Goal: Task Accomplishment & Management: Use online tool/utility

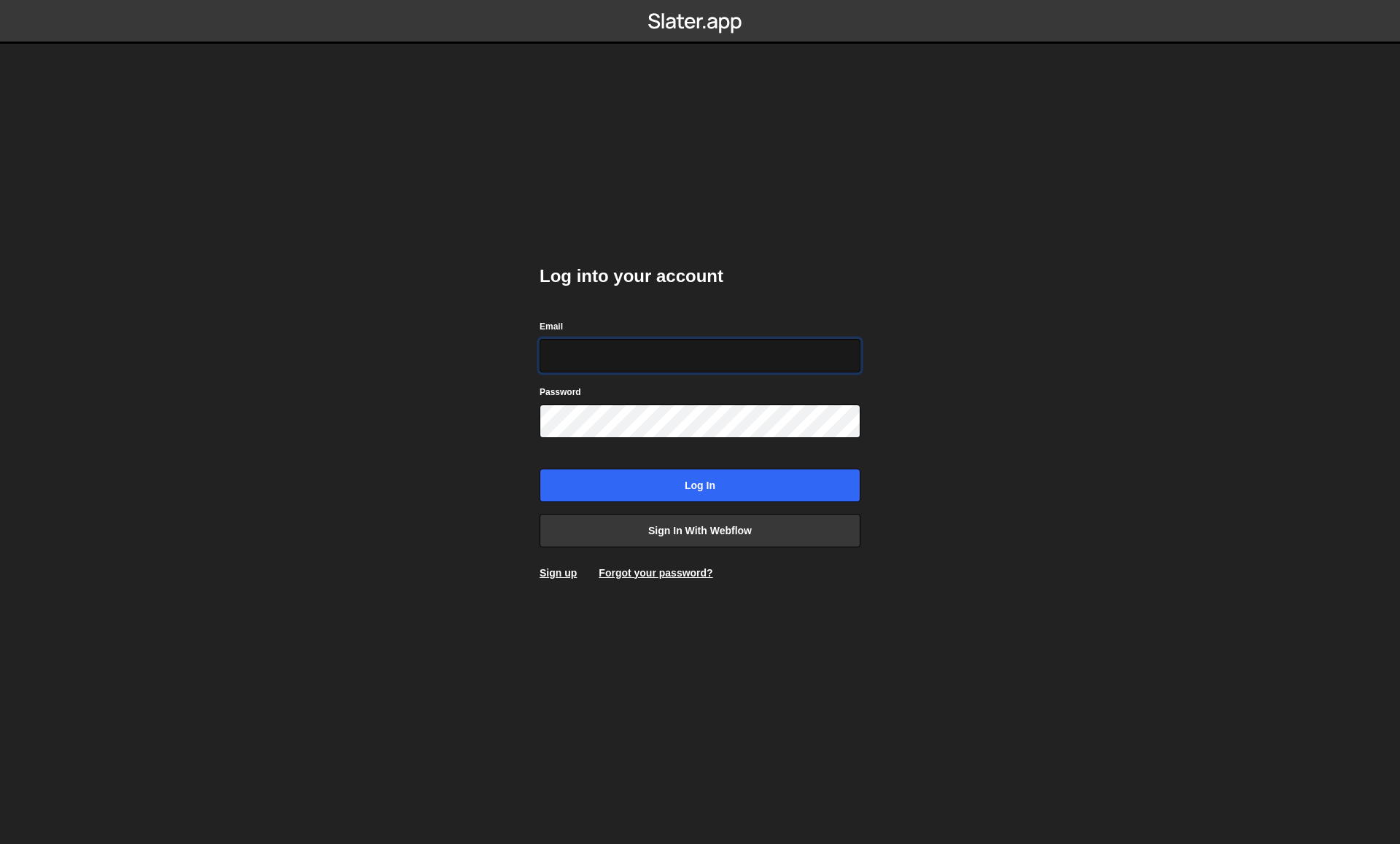
type input "[EMAIL_ADDRESS][DOMAIN_NAME]"
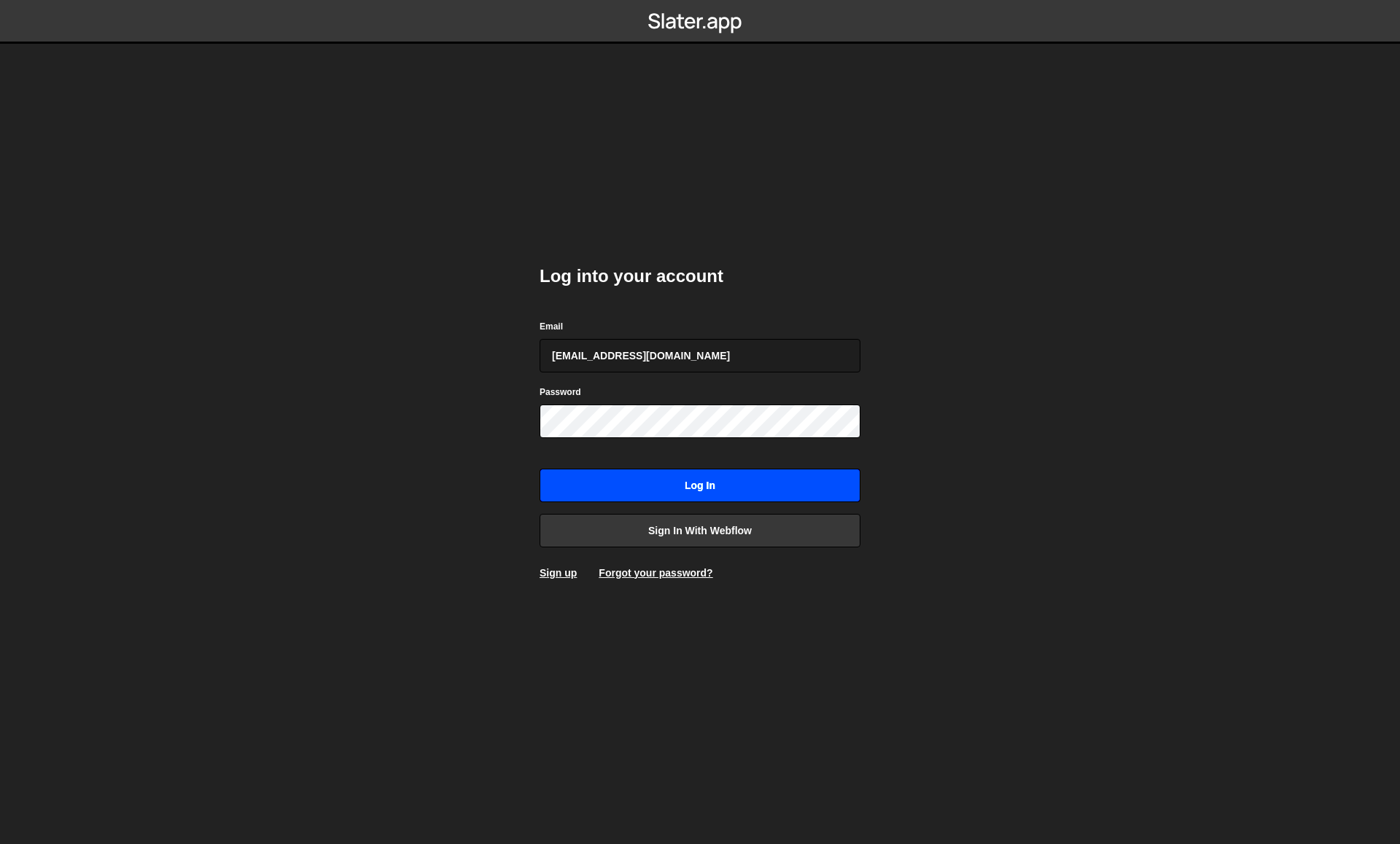
click at [693, 498] on input "Log in" at bounding box center [700, 485] width 320 height 33
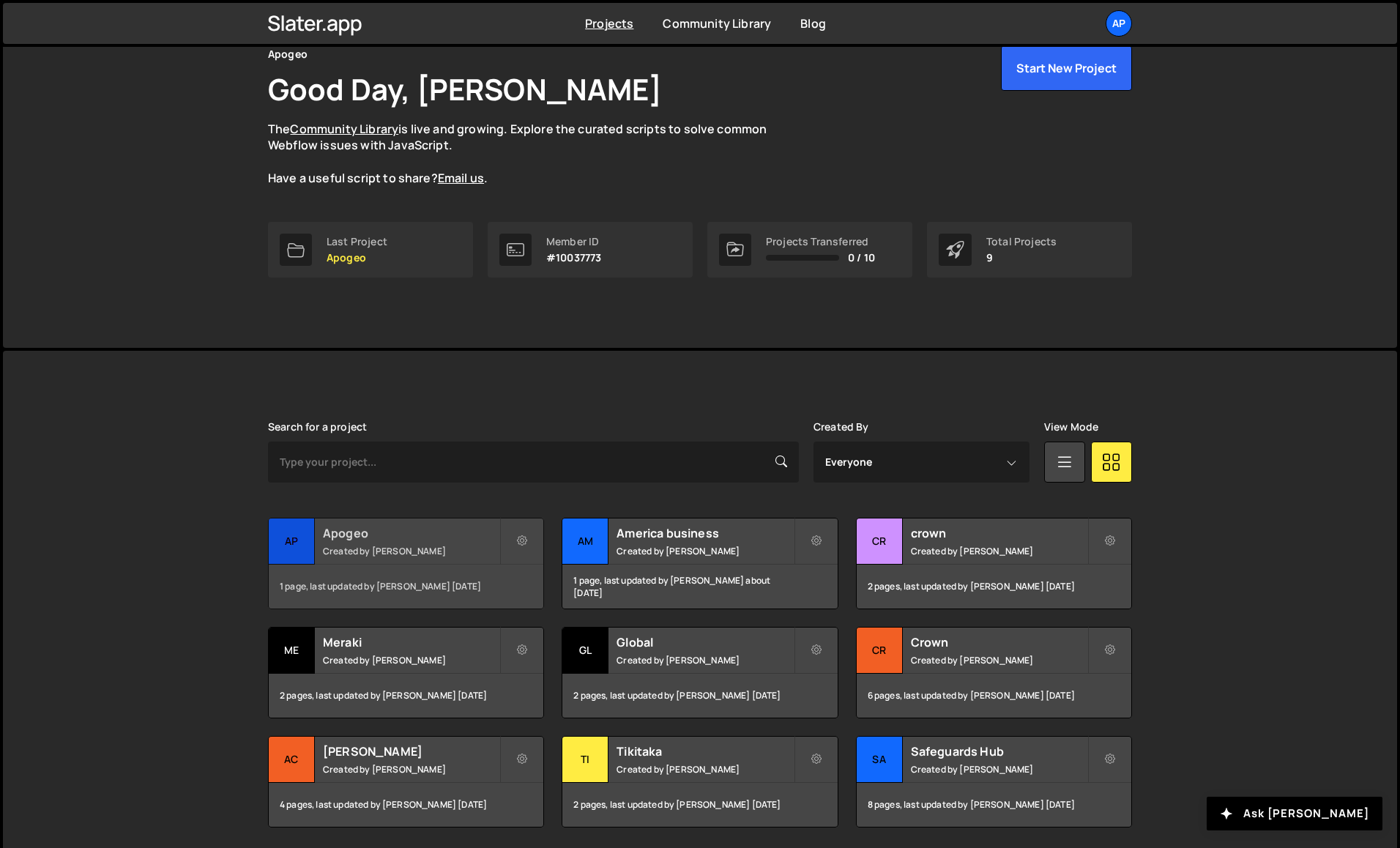
scroll to position [76, 0]
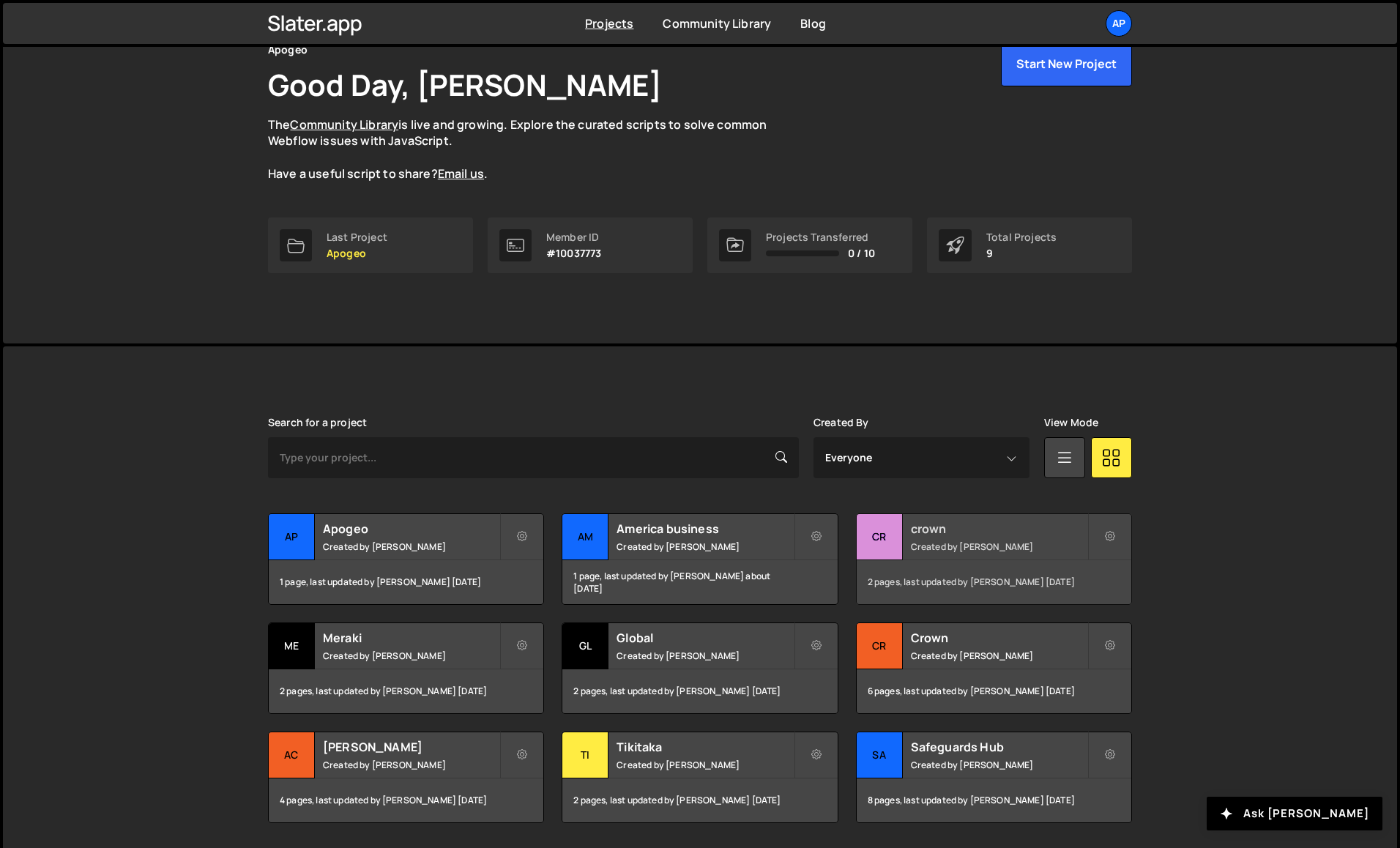
click at [987, 531] on h2 "crown" at bounding box center [999, 528] width 177 height 16
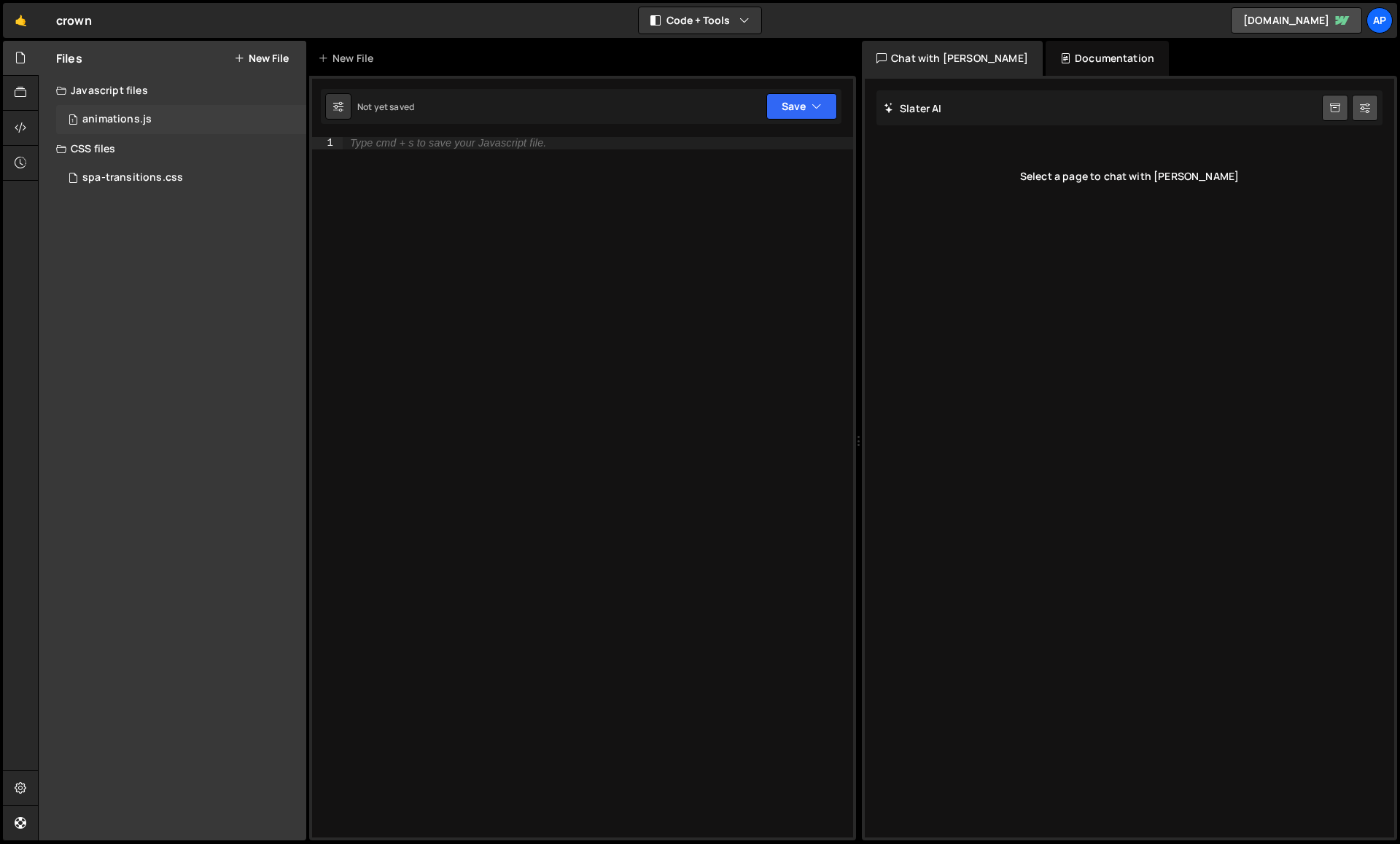
click at [177, 111] on div "1 animations.js 0" at bounding box center [181, 119] width 251 height 29
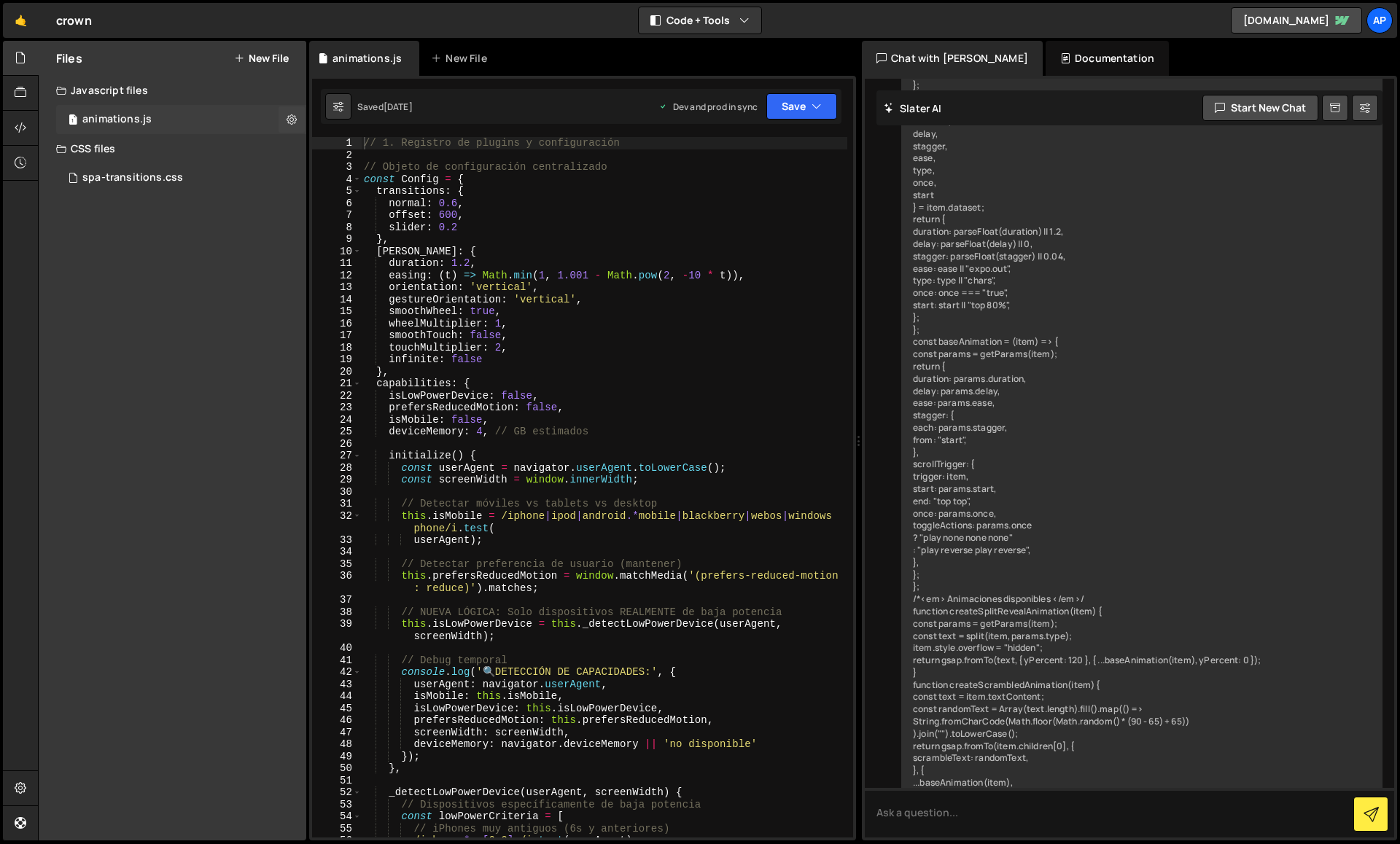
scroll to position [6163, 0]
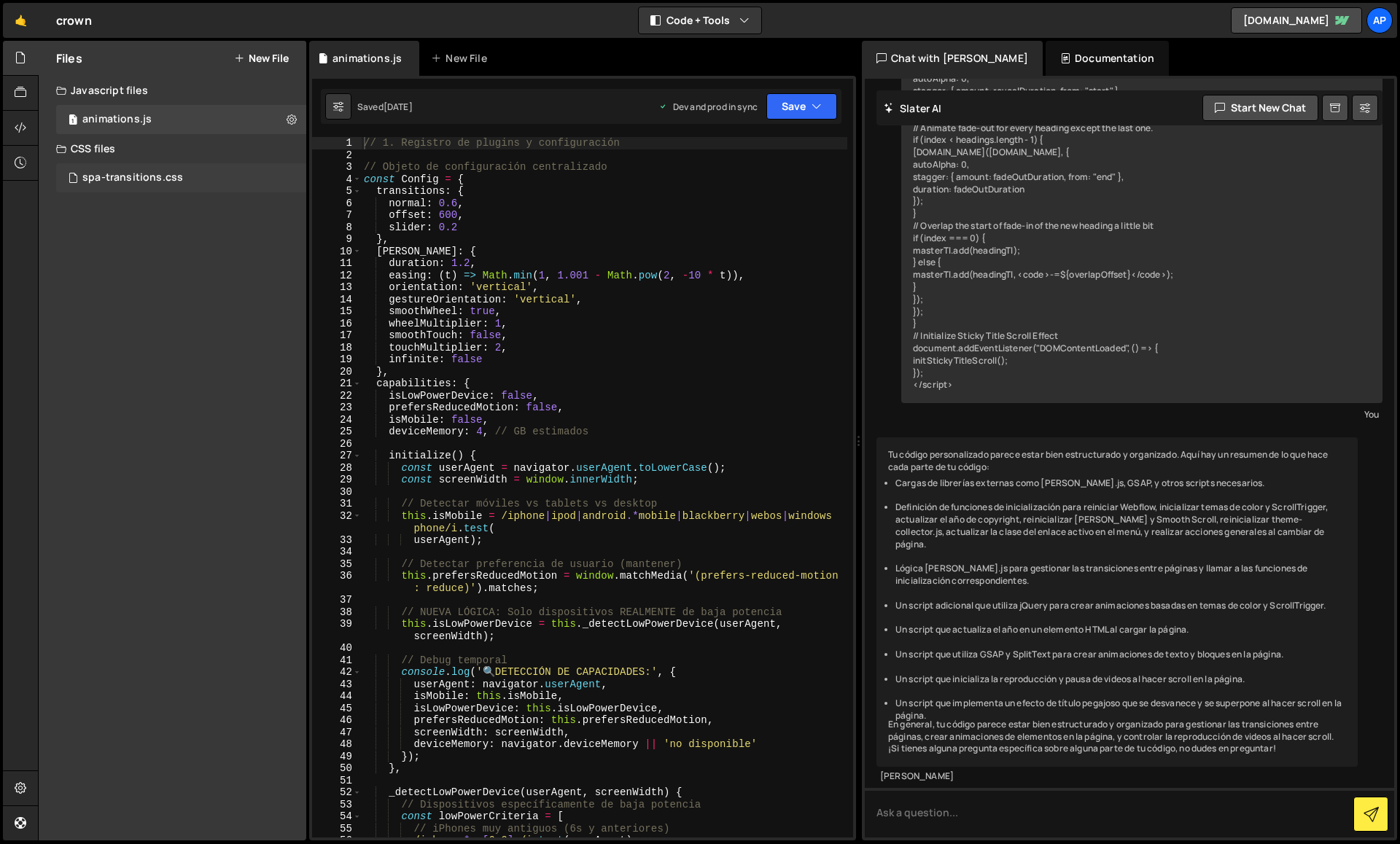
click at [159, 174] on div "spa-transitions.css" at bounding box center [132, 178] width 100 height 13
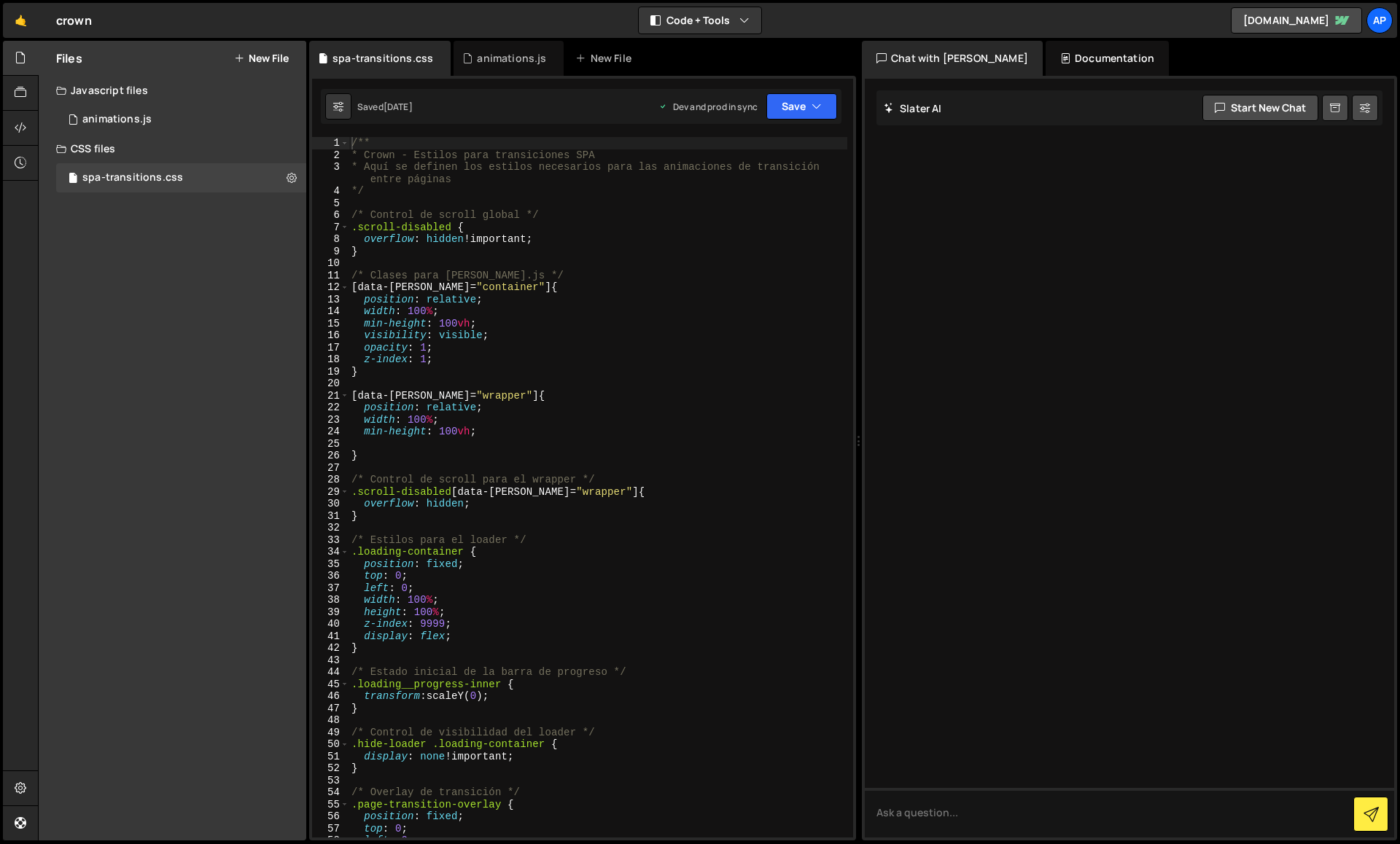
scroll to position [0, 0]
click at [183, 117] on div "1 animations.js 0" at bounding box center [181, 119] width 251 height 29
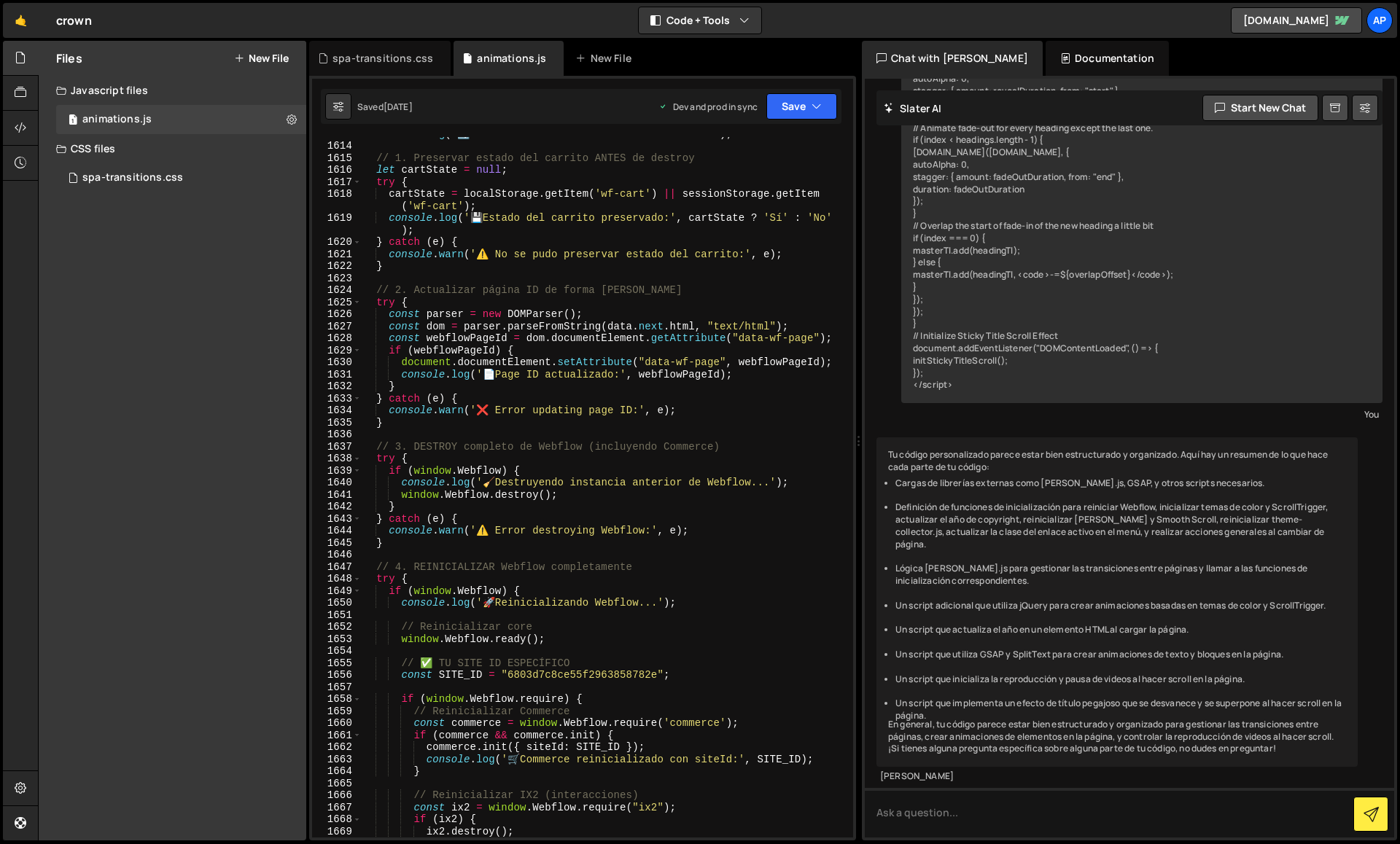
scroll to position [19929, 0]
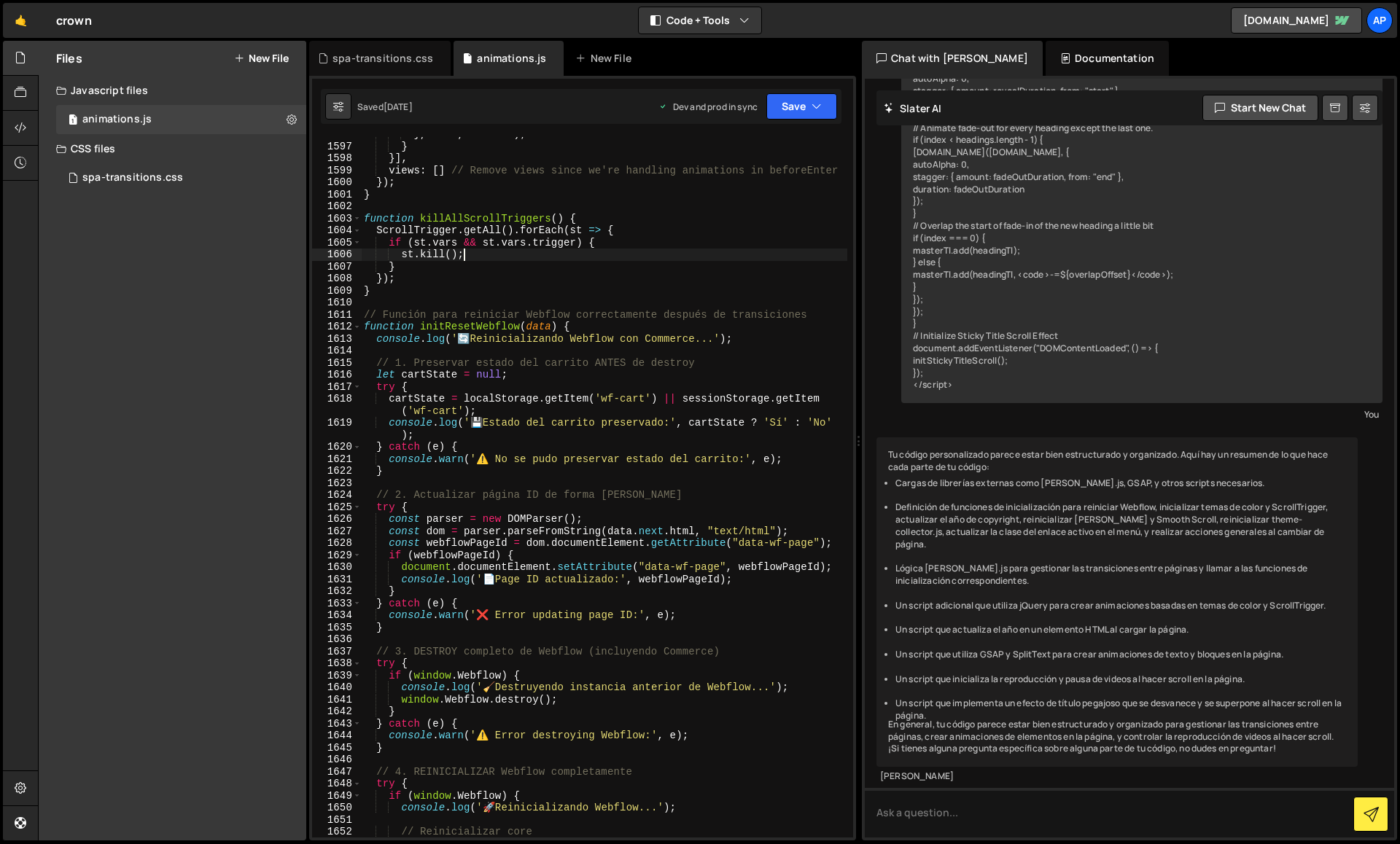
click at [740, 256] on div "} , null , "-=0.2" ) ; } }] , views : [ ] // Remove views since we're handling …" at bounding box center [604, 491] width 487 height 725
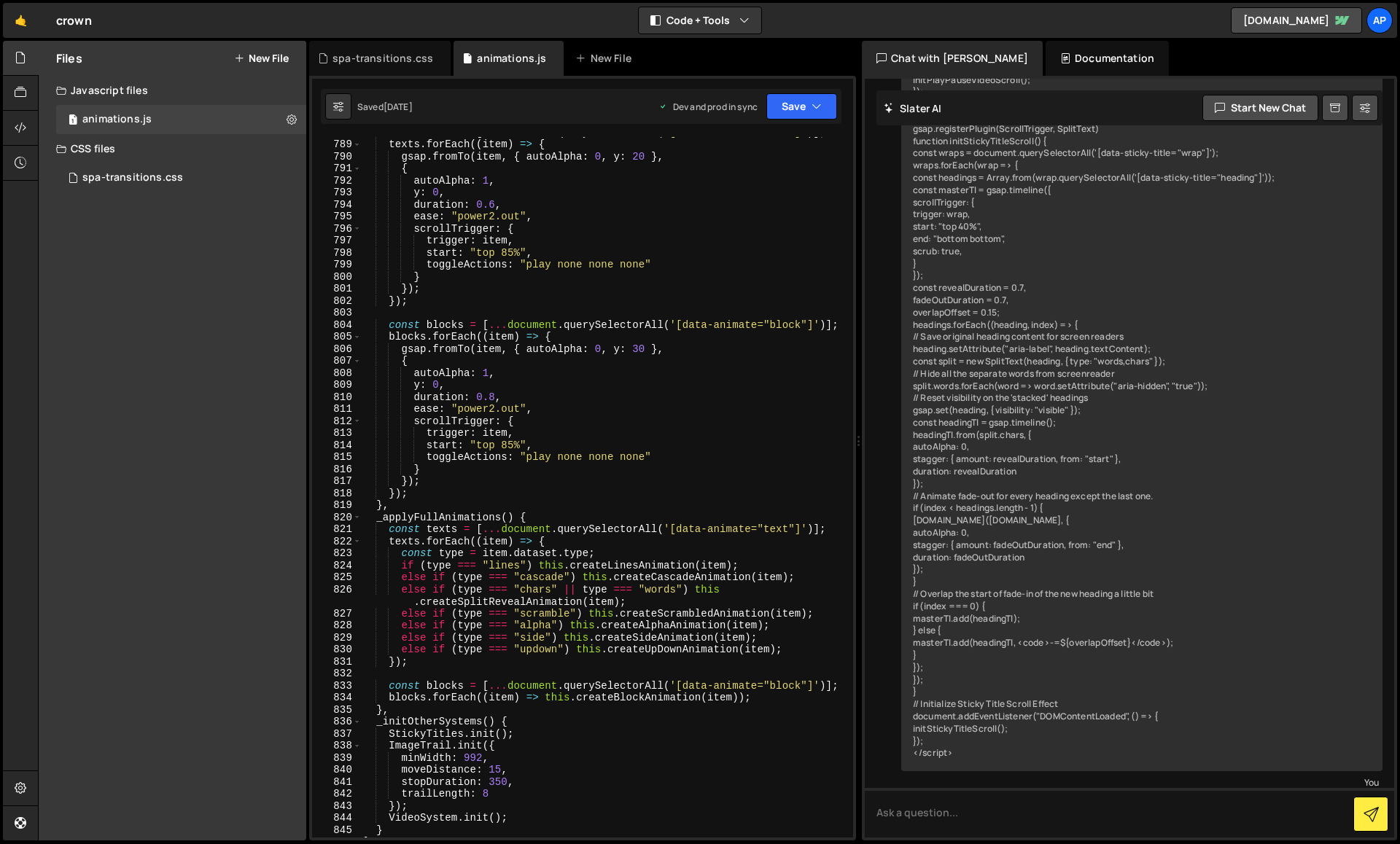
scroll to position [5560, 0]
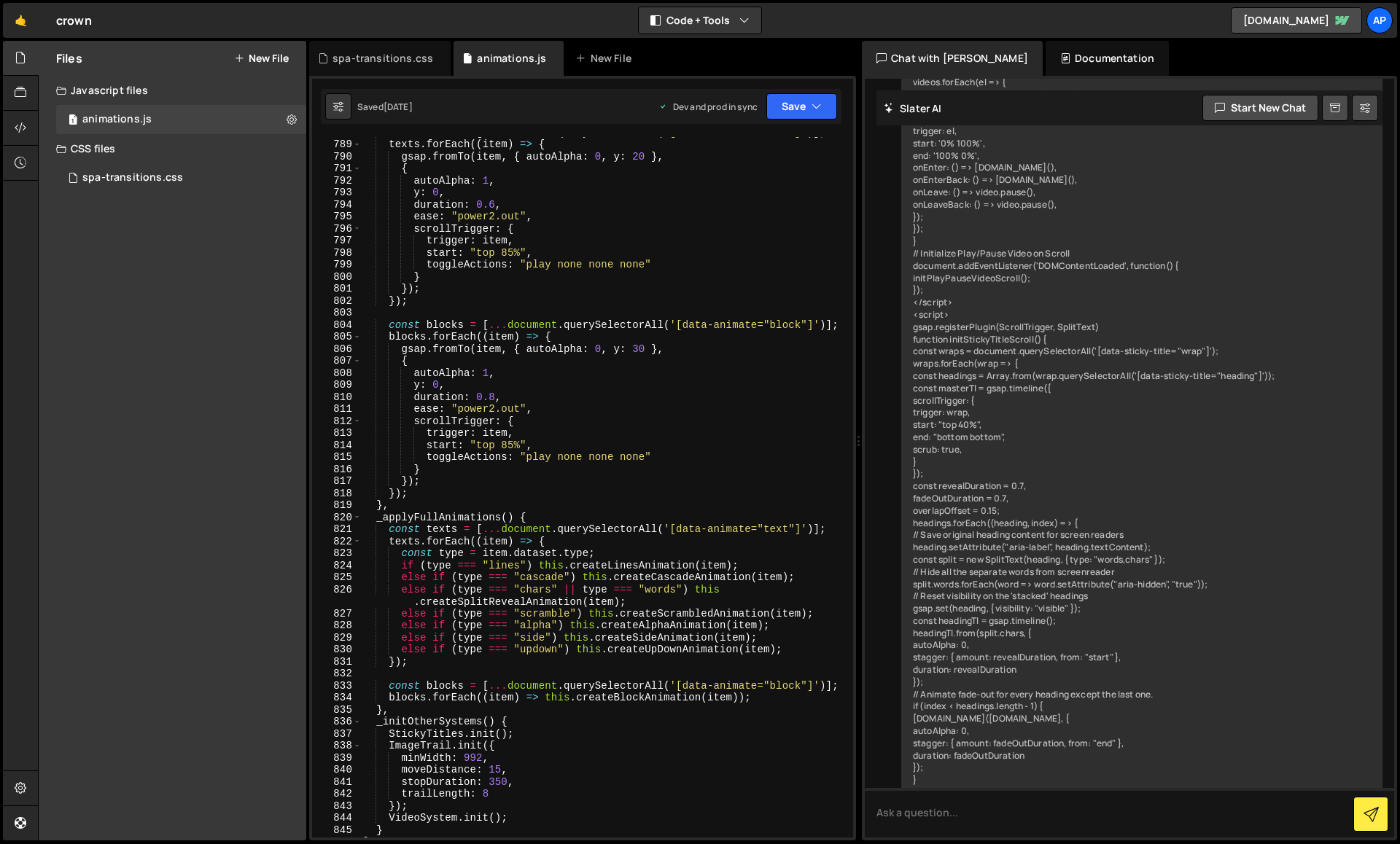
click at [828, 206] on div "const texts = [ ... document . querySelectorAll ( '[data-animate="text"]' )] ; …" at bounding box center [604, 488] width 487 height 725
type textarea "duration: 0.6,"
